Goal: Task Accomplishment & Management: Manage account settings

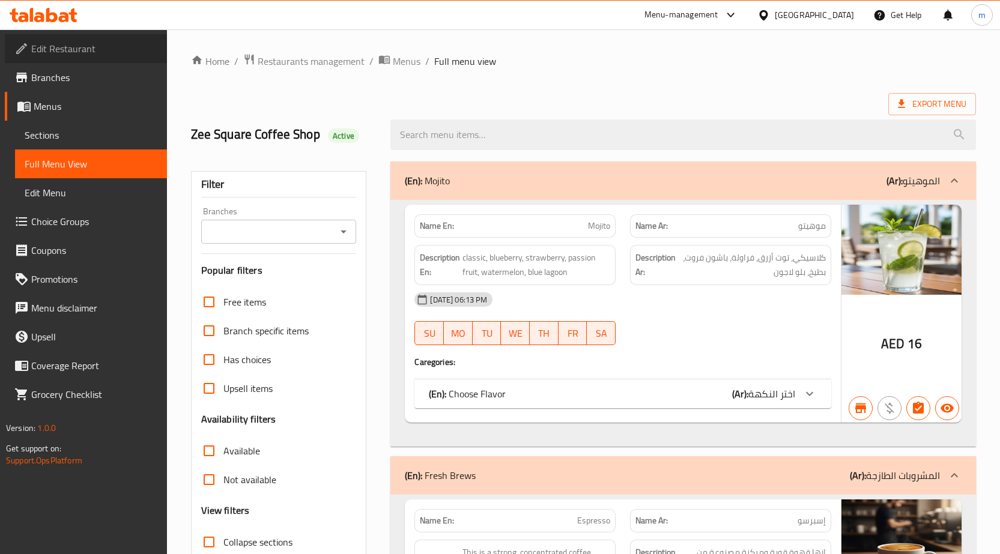
click at [76, 46] on span "Edit Restaurant" at bounding box center [94, 48] width 126 height 14
click at [55, 15] on icon at bounding box center [51, 15] width 11 height 14
